Goal: Task Accomplishment & Management: Manage account settings

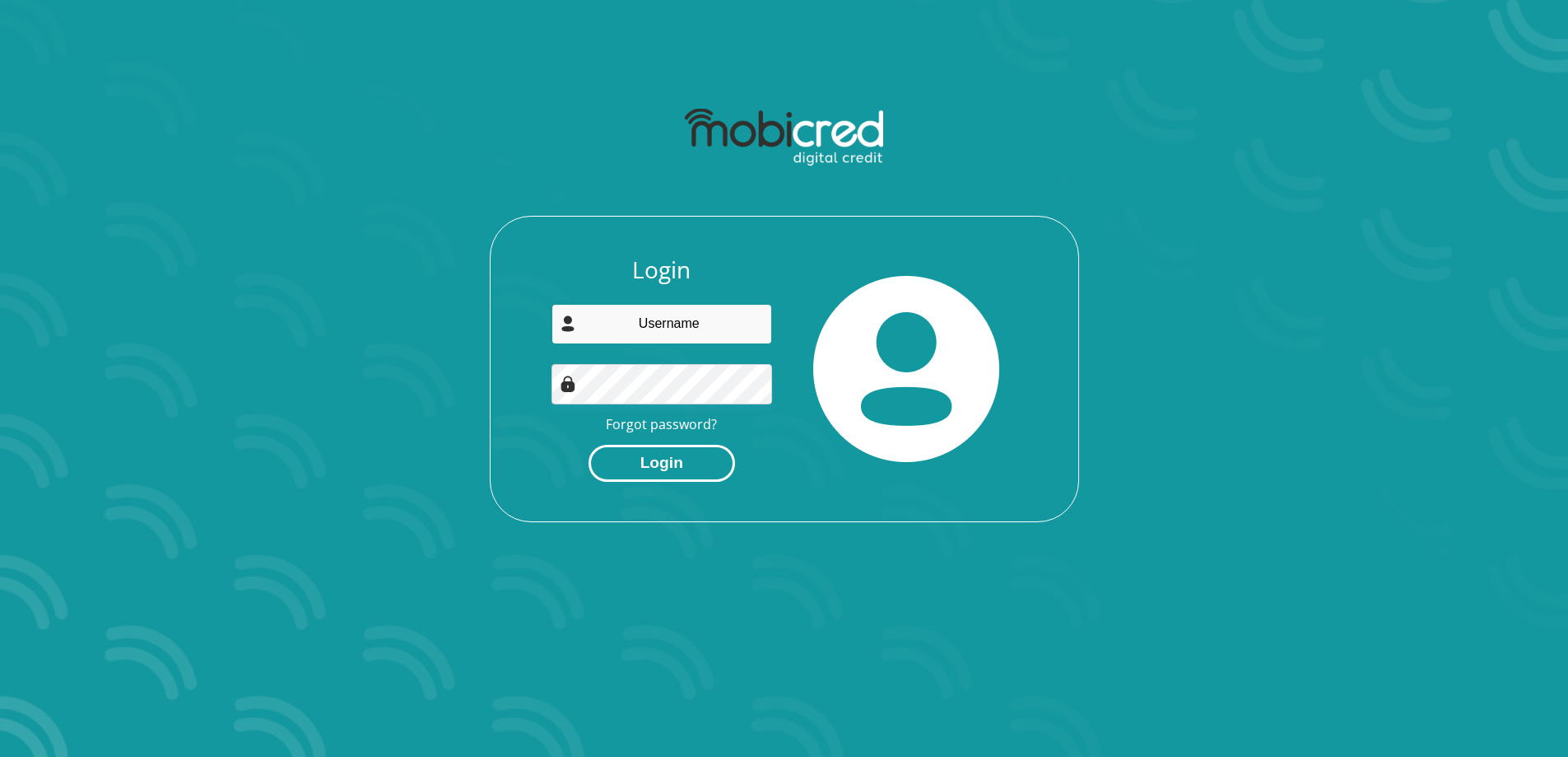
type input "[EMAIL_ADDRESS][DOMAIN_NAME]"
click at [652, 465] on button "Login" at bounding box center [662, 463] width 147 height 37
